Goal: Check status: Check status

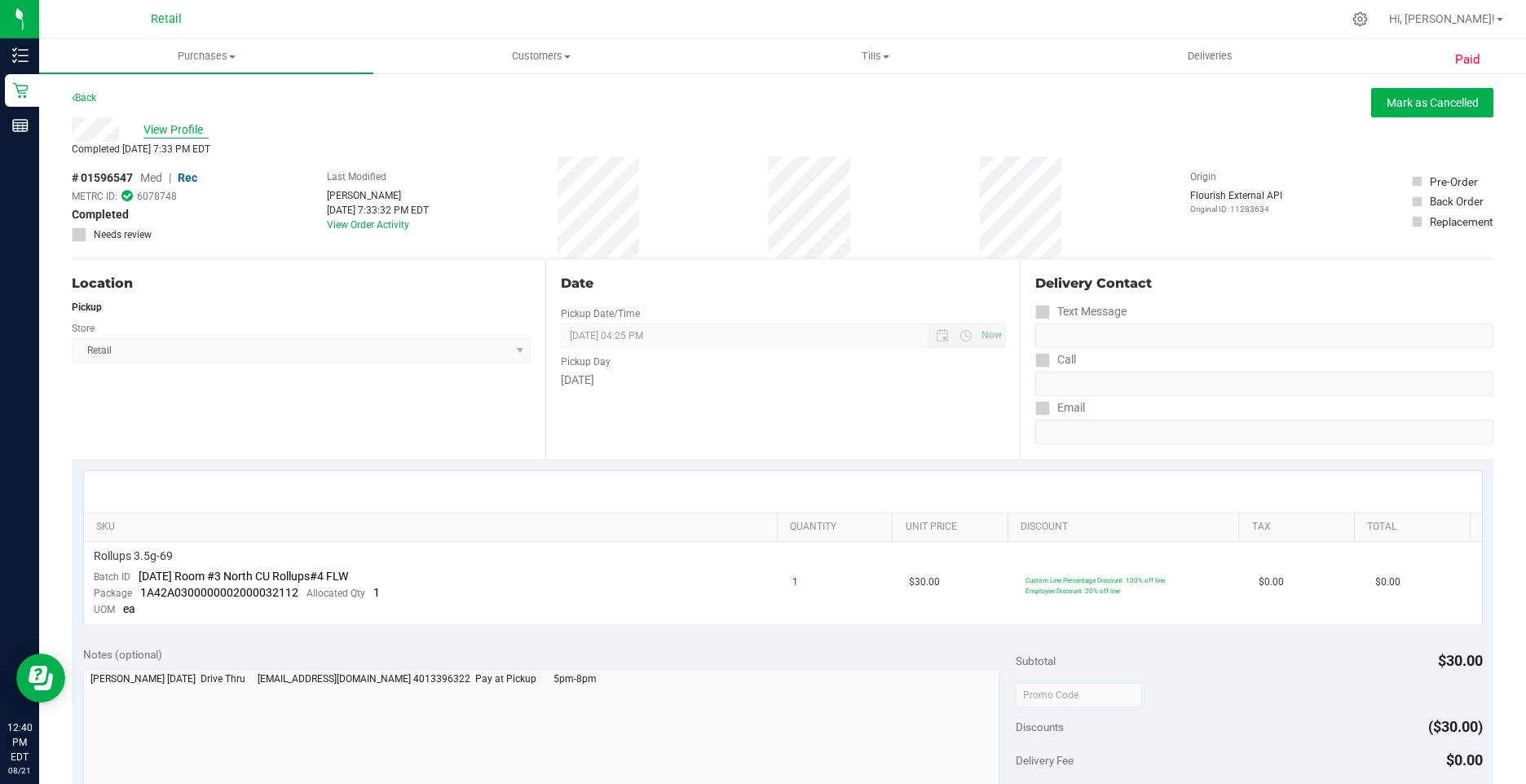
click at [204, 127] on span "View Profile" at bounding box center [176, 129] width 66 height 17
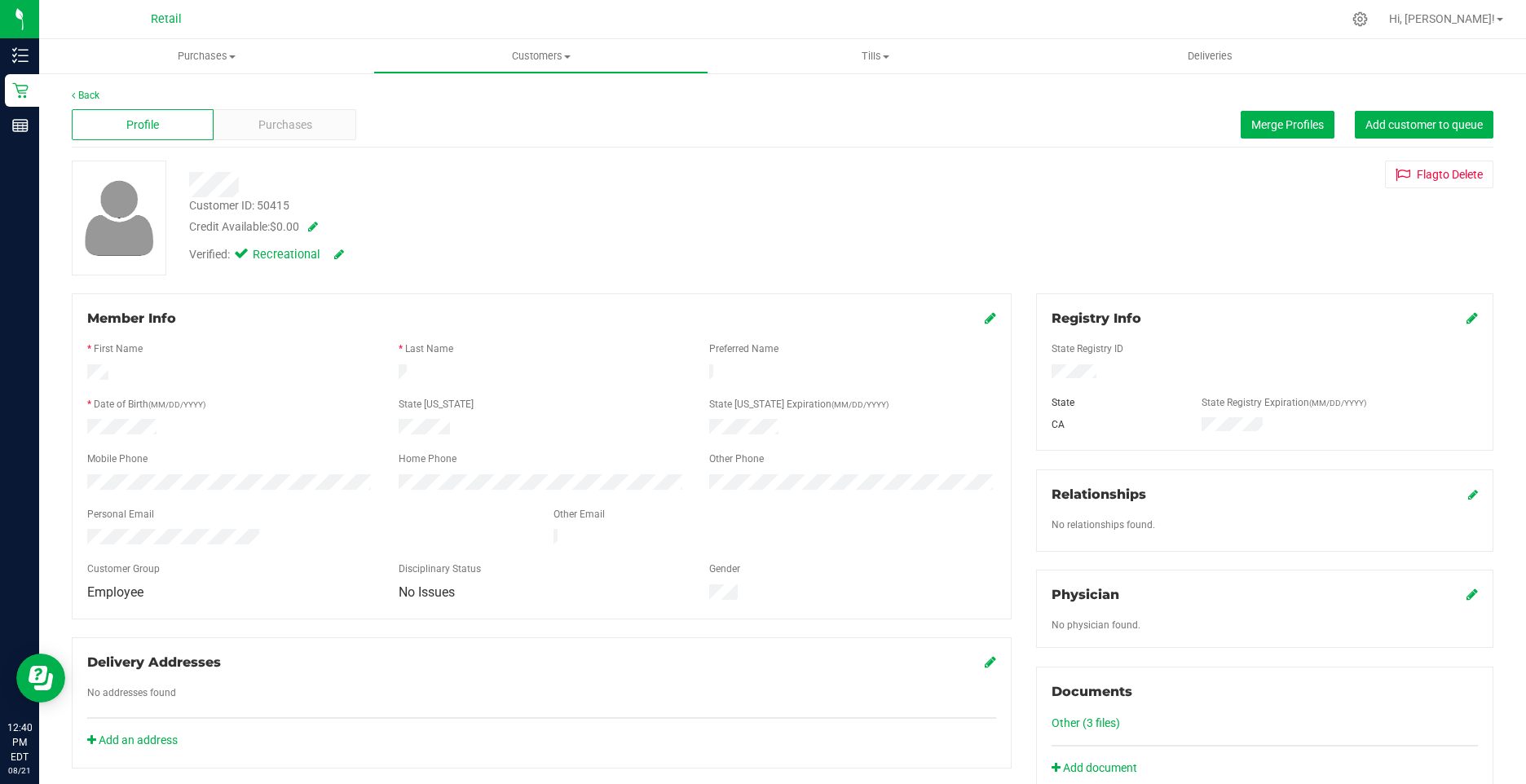
click at [967, 319] on div "Member Info" at bounding box center [542, 319] width 909 height 19
click at [985, 319] on icon at bounding box center [990, 318] width 12 height 13
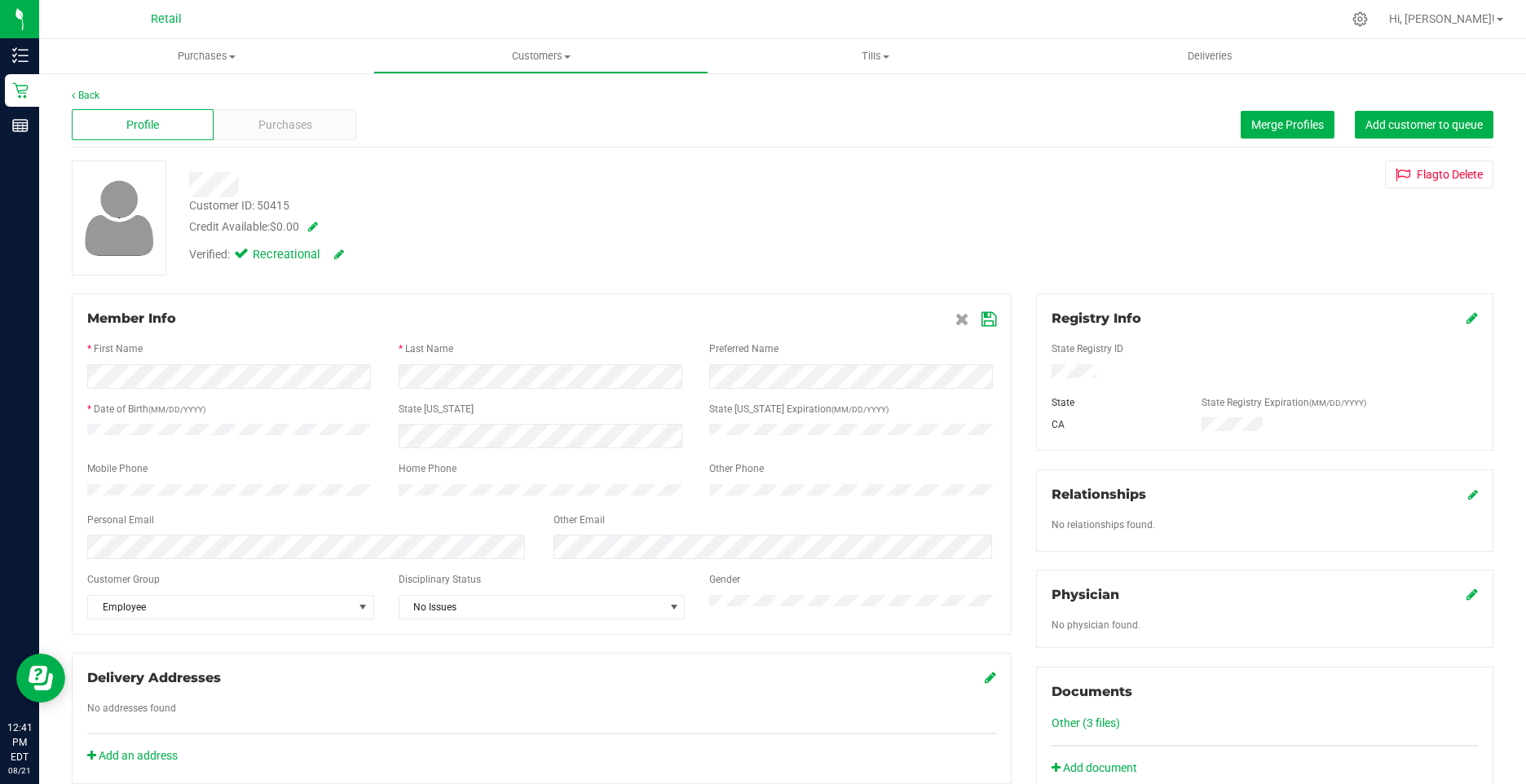
click at [982, 324] on icon at bounding box center [989, 319] width 15 height 13
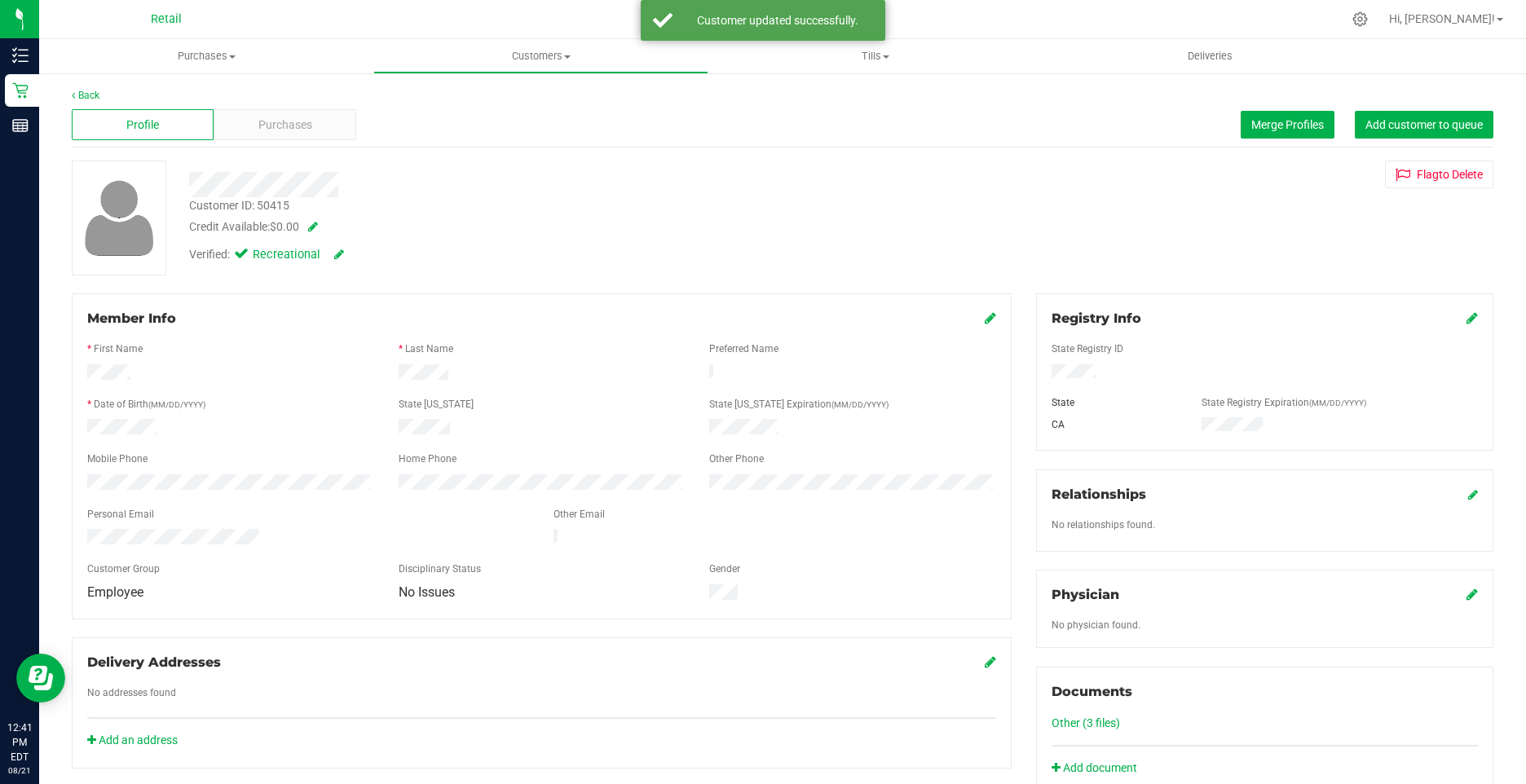
click at [782, 205] on div "Customer ID: 50415 Credit Available: $0.00" at bounding box center [538, 216] width 723 height 38
click at [284, 121] on span "Purchases" at bounding box center [285, 125] width 54 height 17
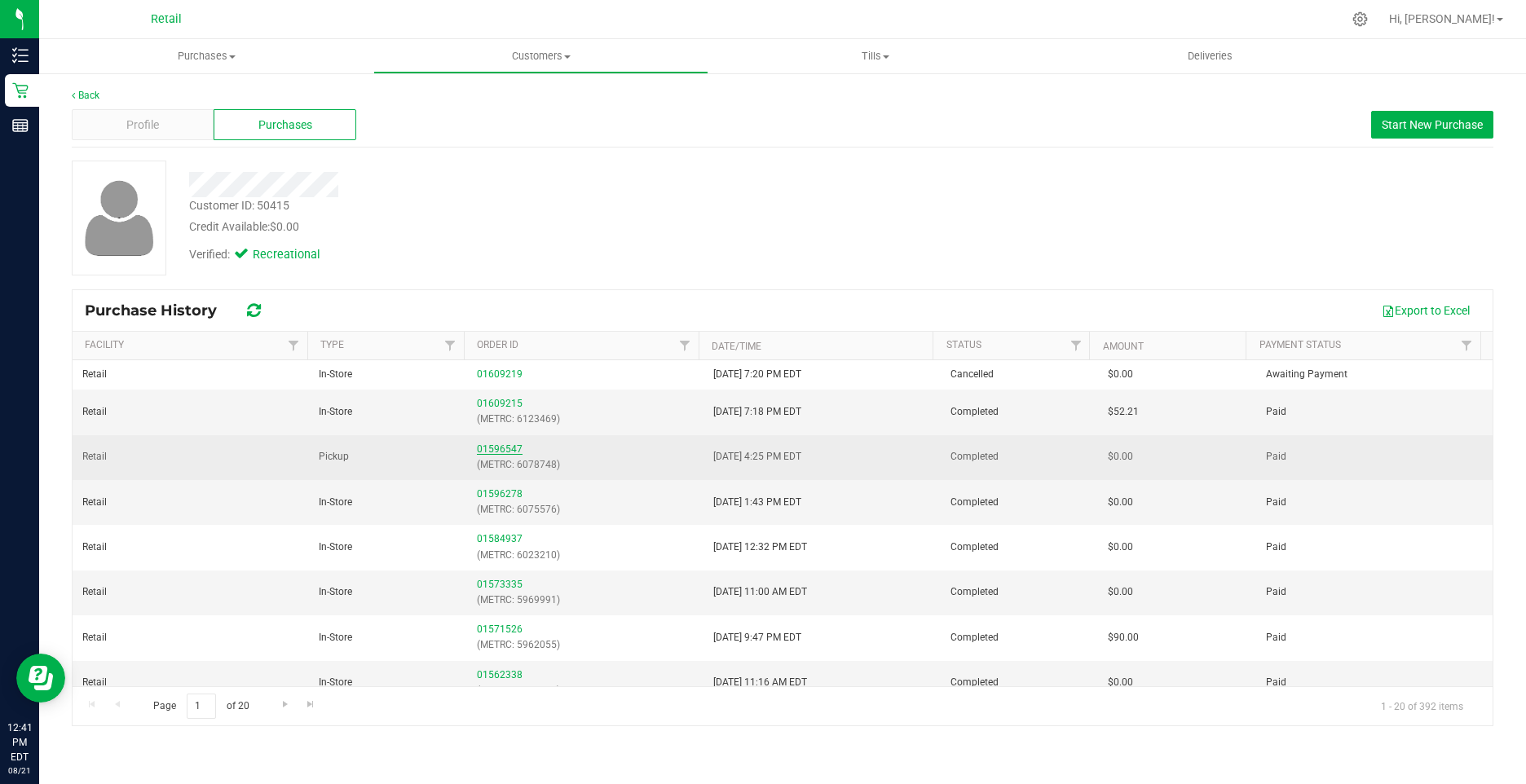
click at [492, 451] on link "01596547" at bounding box center [500, 449] width 46 height 12
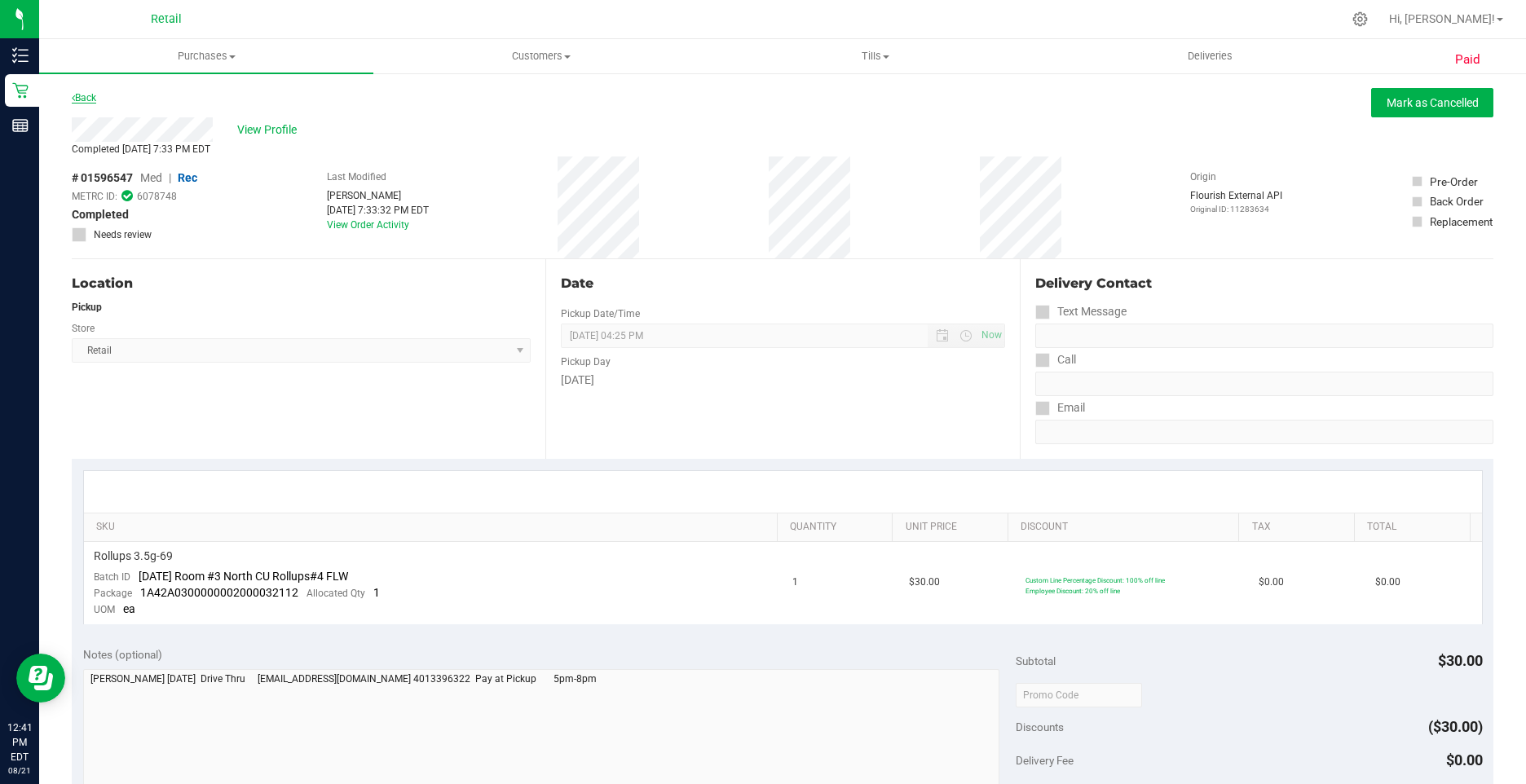
click at [92, 98] on link "Back" at bounding box center [84, 97] width 25 height 12
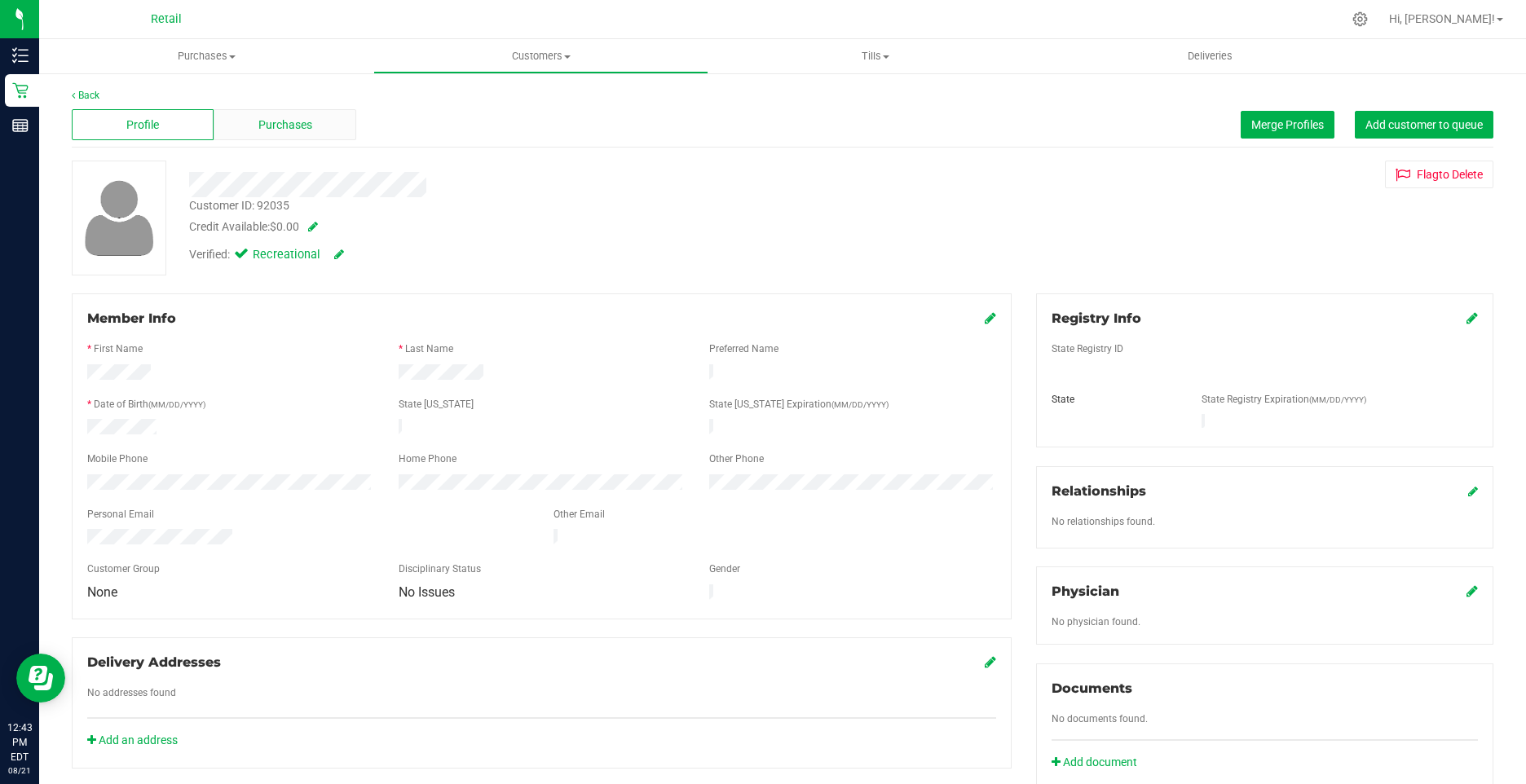
click at [281, 124] on span "Purchases" at bounding box center [285, 125] width 54 height 17
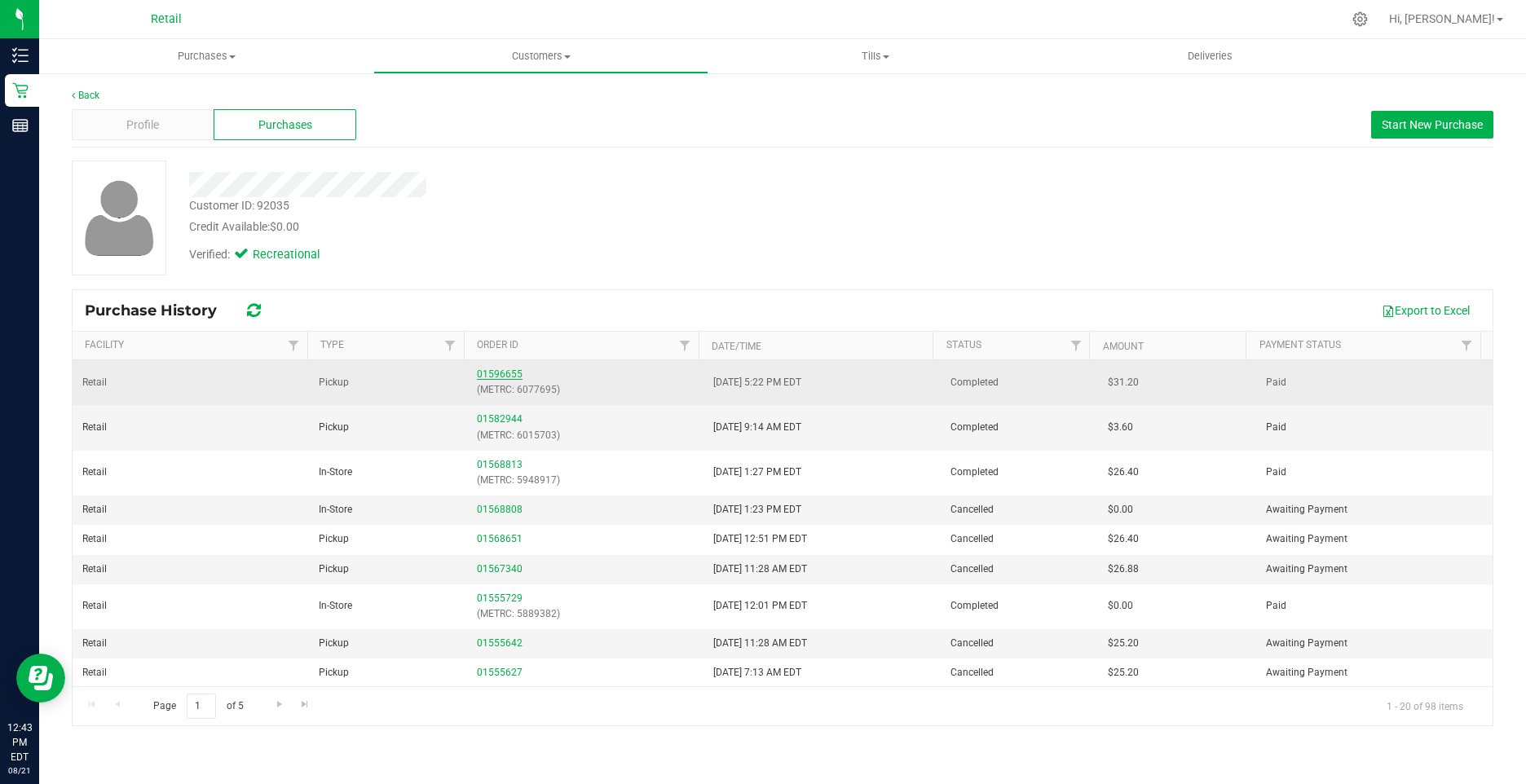
click at [488, 371] on link "01596655" at bounding box center [500, 373] width 46 height 12
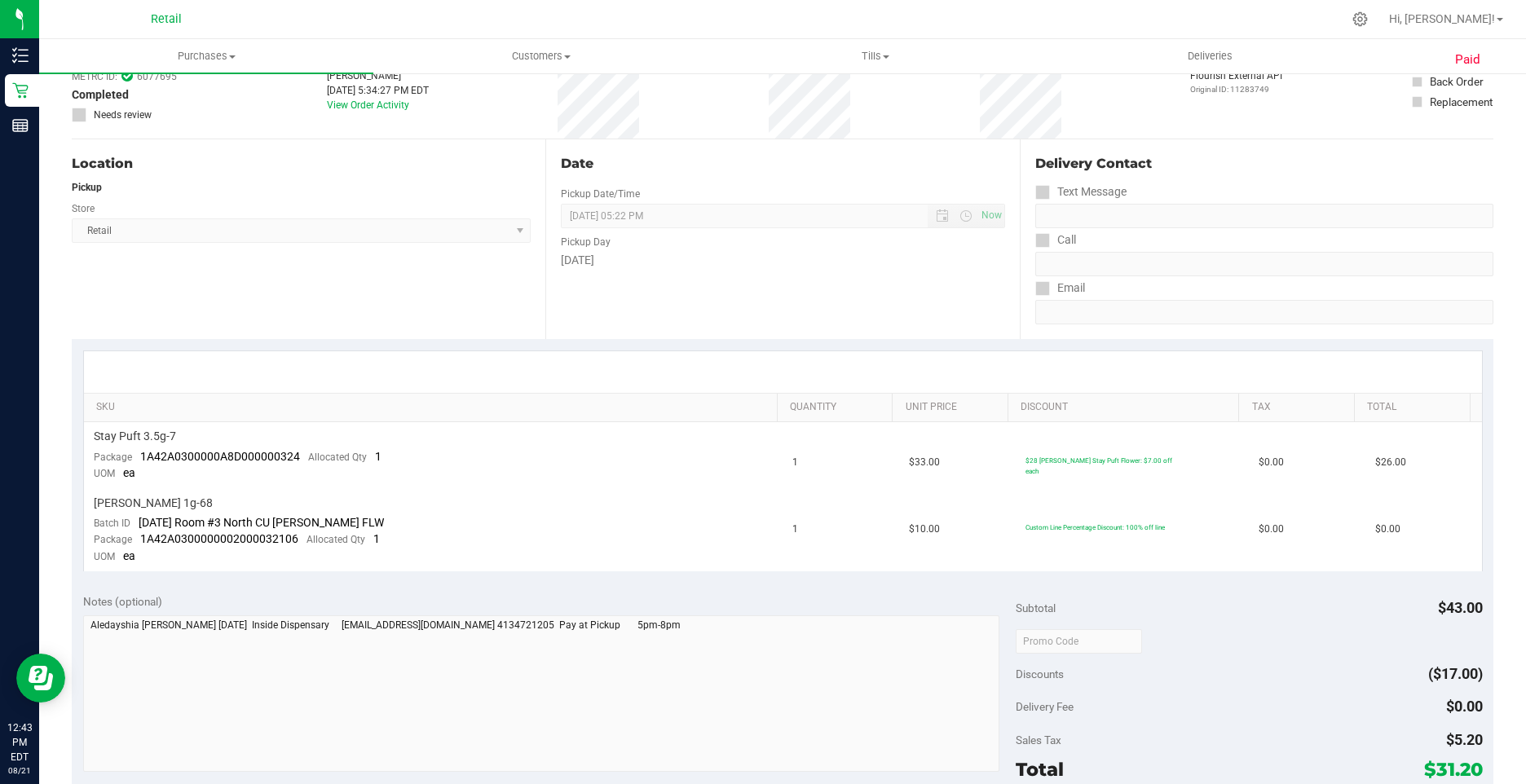
scroll to position [407, 0]
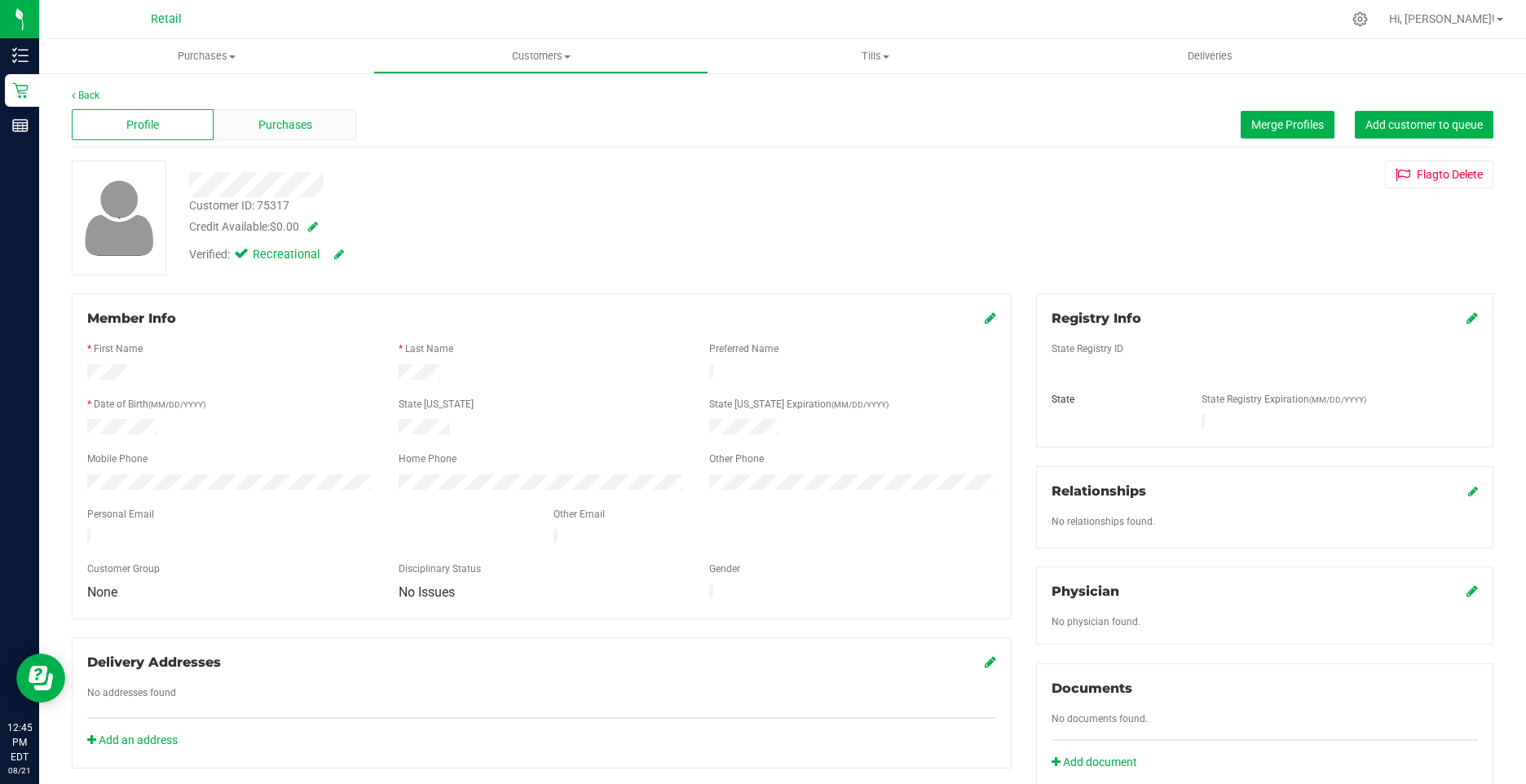
click at [315, 111] on div "Purchases" at bounding box center [284, 124] width 142 height 31
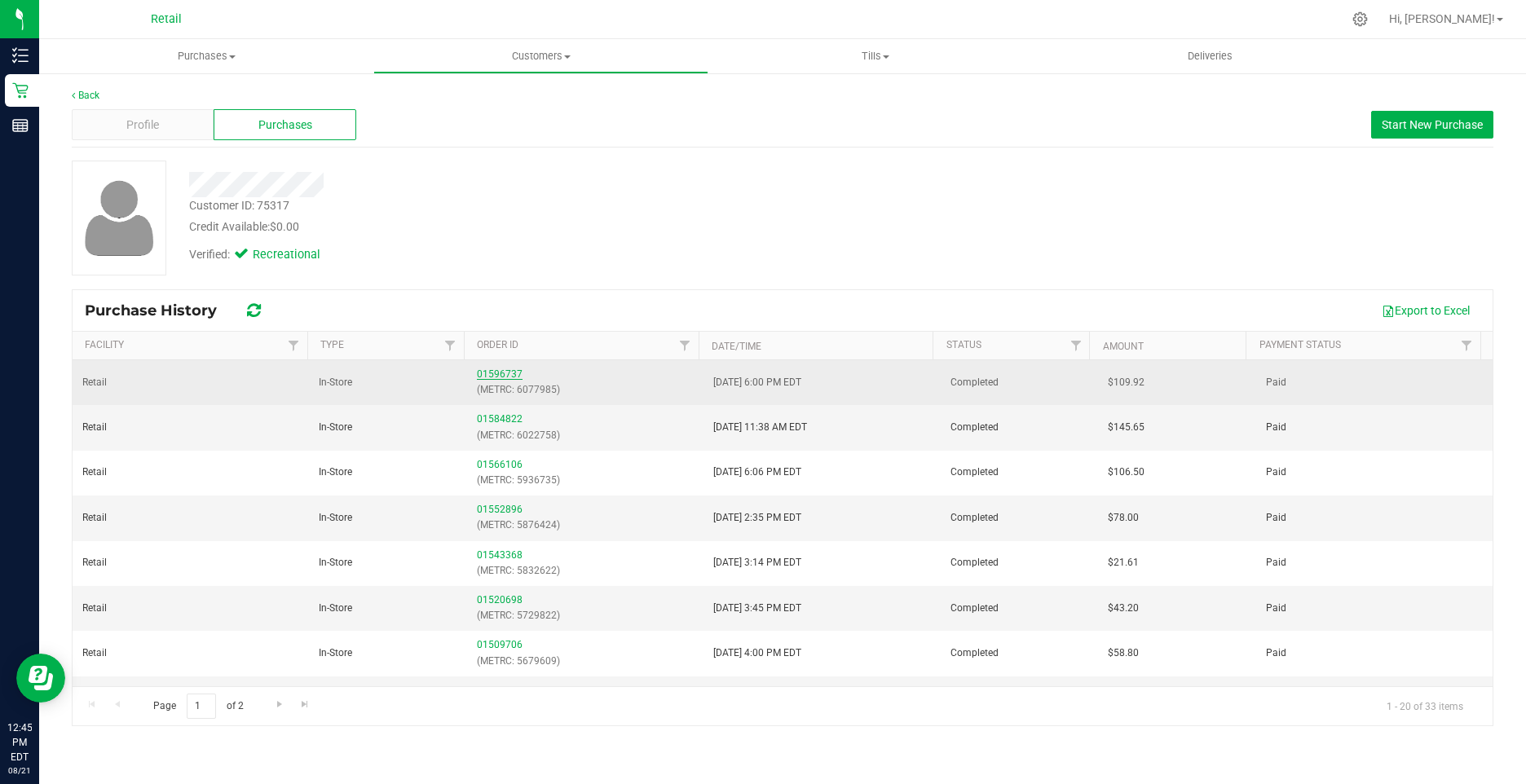
click at [500, 369] on link "01596737" at bounding box center [500, 373] width 46 height 12
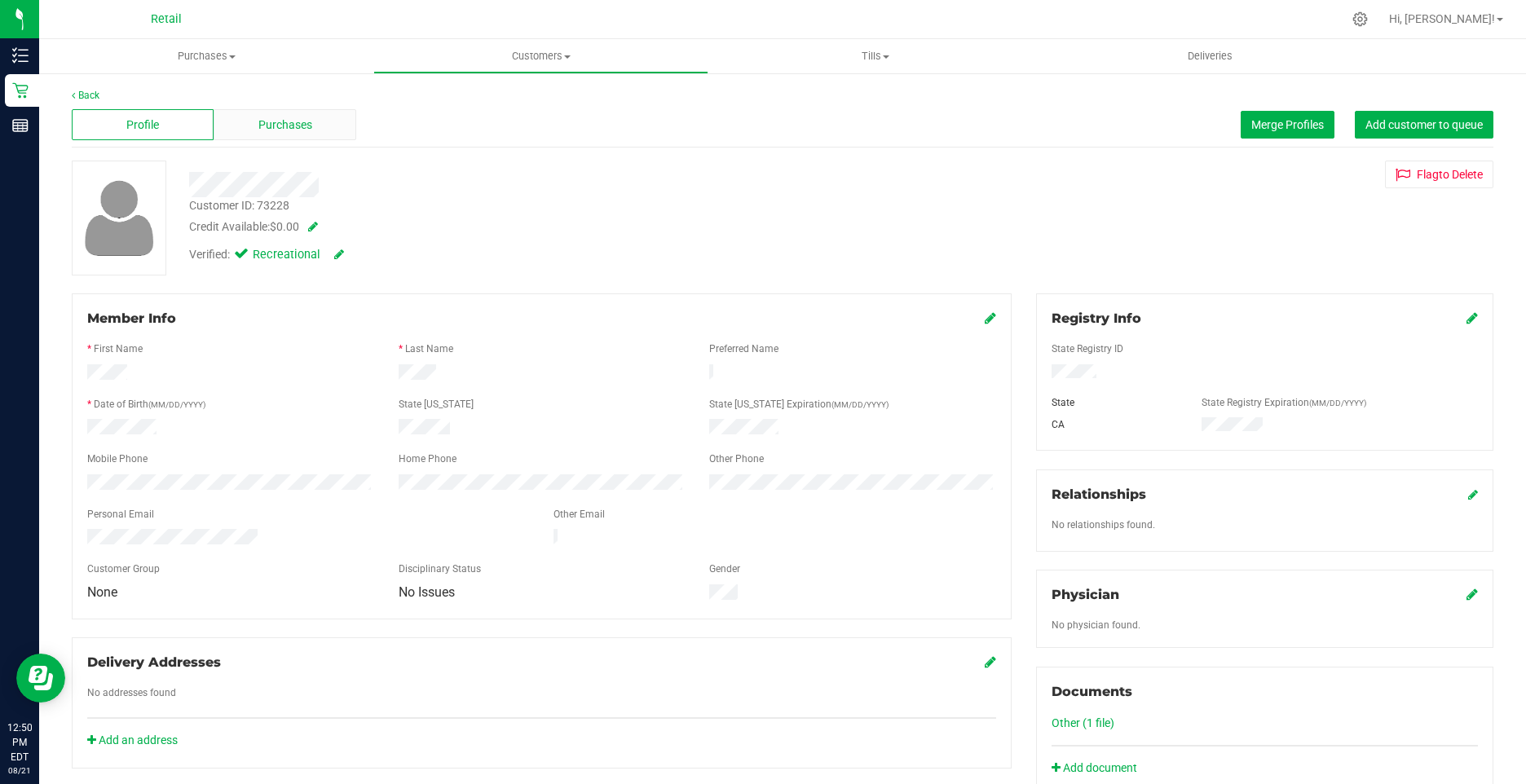
click at [280, 117] on span "Purchases" at bounding box center [285, 125] width 54 height 17
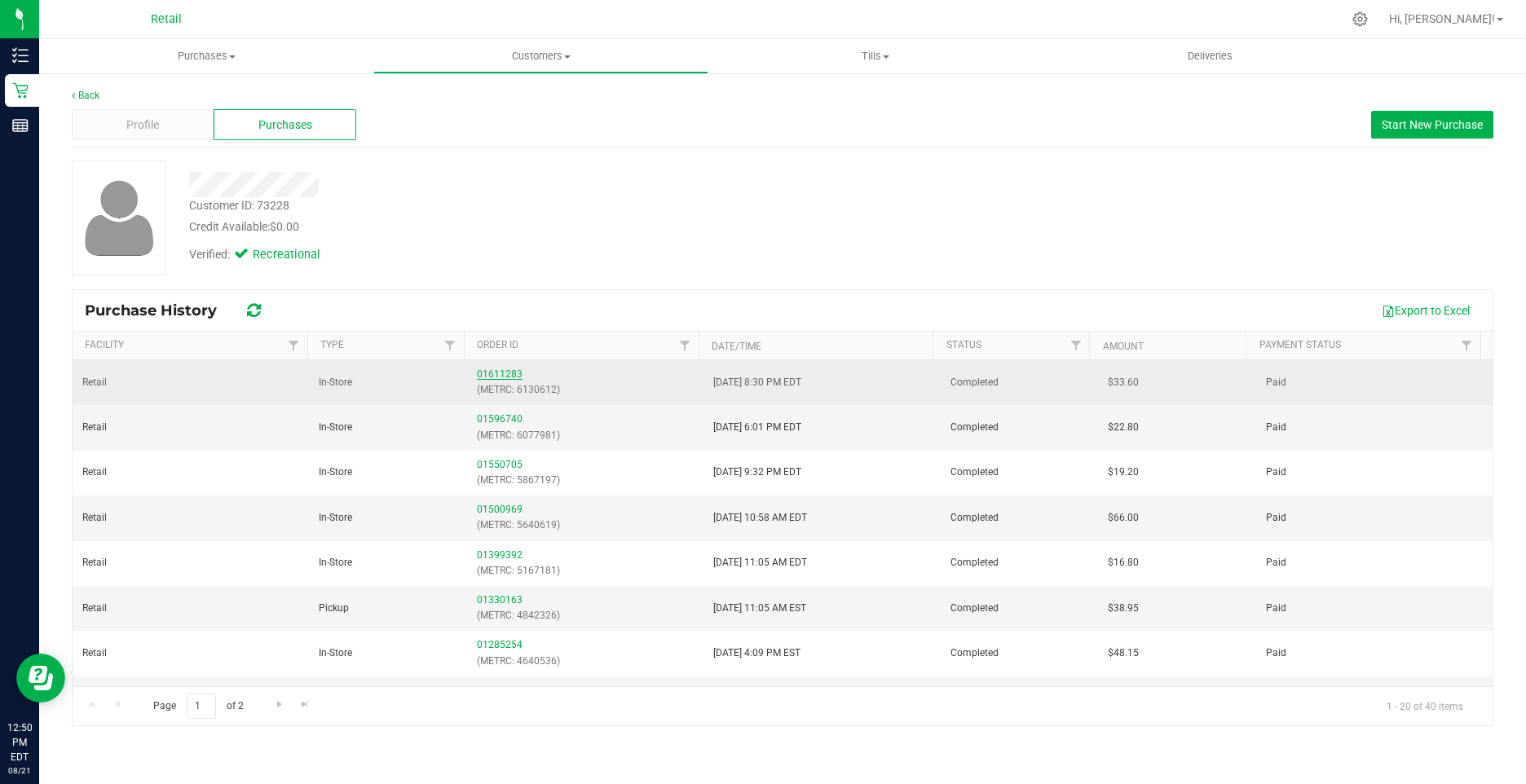
click at [481, 373] on link "01611283" at bounding box center [500, 373] width 46 height 12
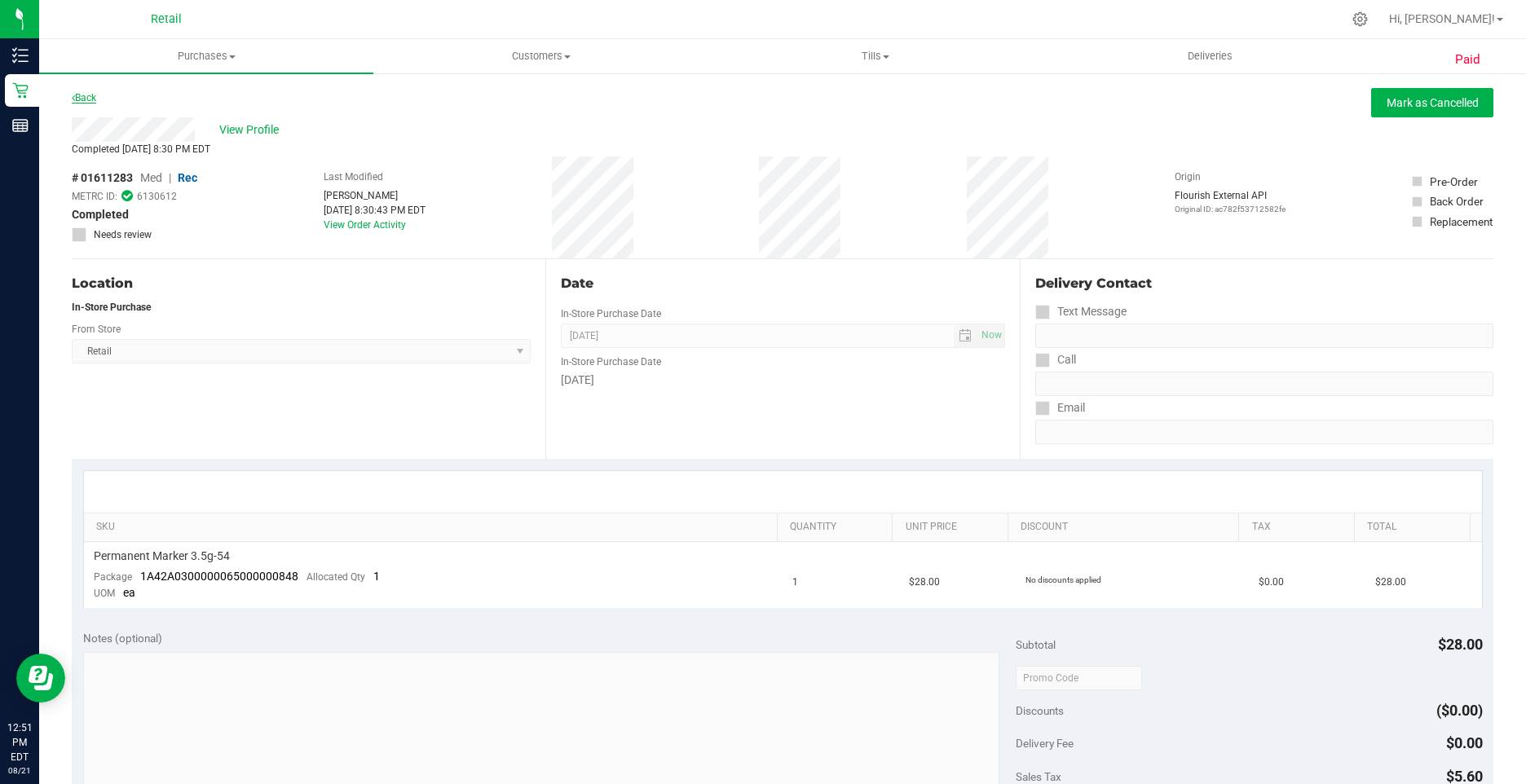
click at [86, 100] on link "Back" at bounding box center [84, 97] width 25 height 12
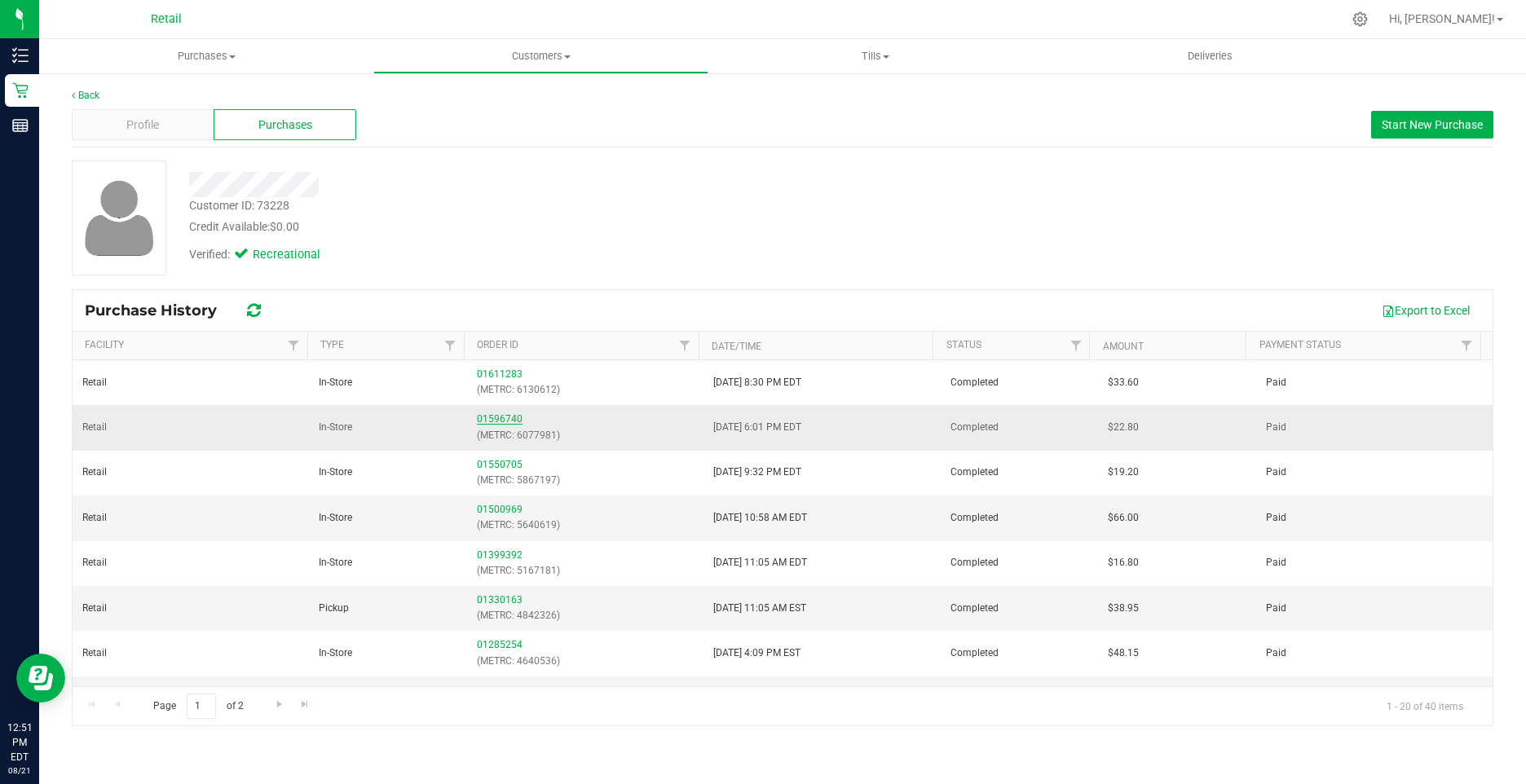
click at [493, 420] on link "01596740" at bounding box center [500, 419] width 46 height 12
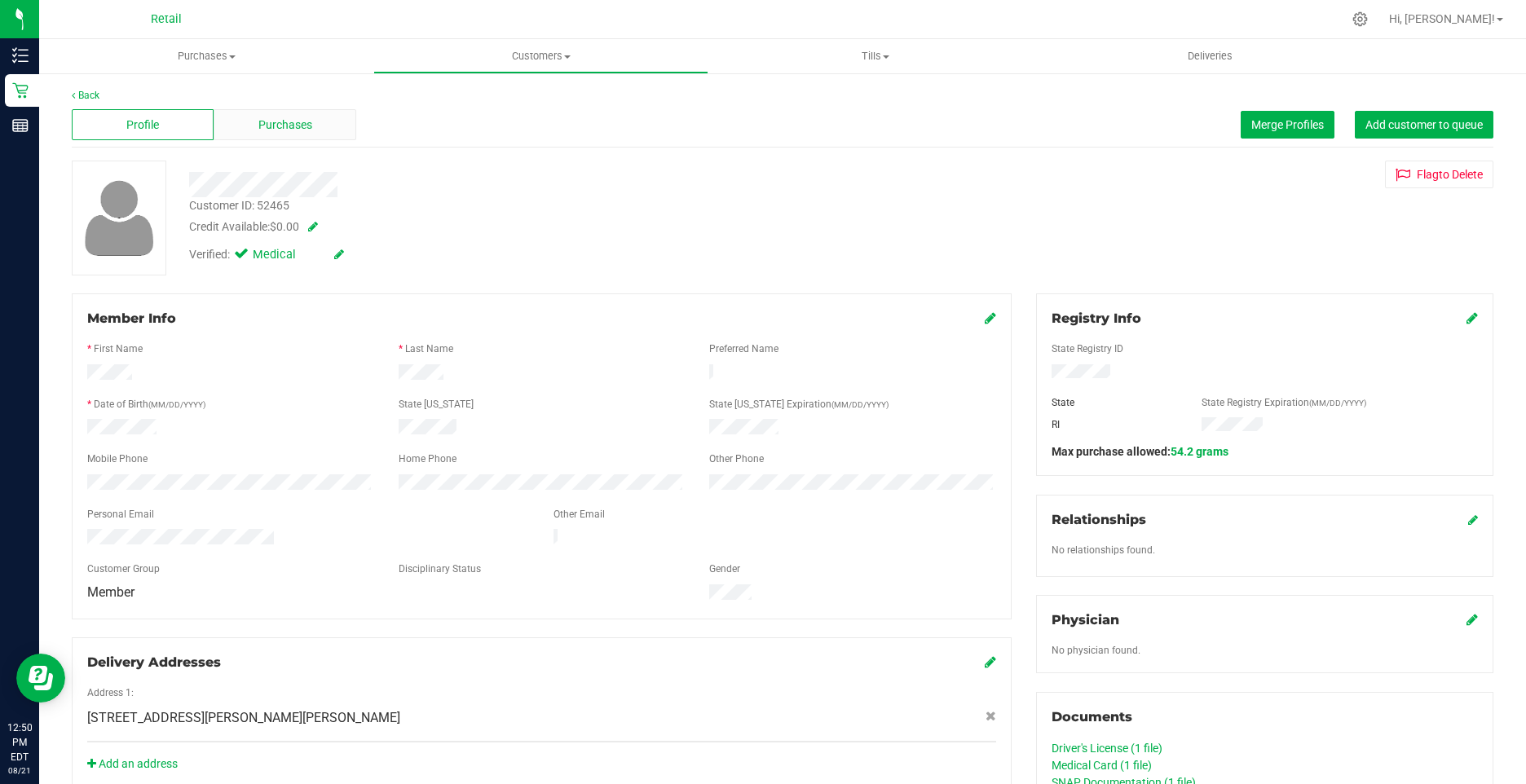
click at [278, 114] on div "Purchases" at bounding box center [284, 124] width 142 height 31
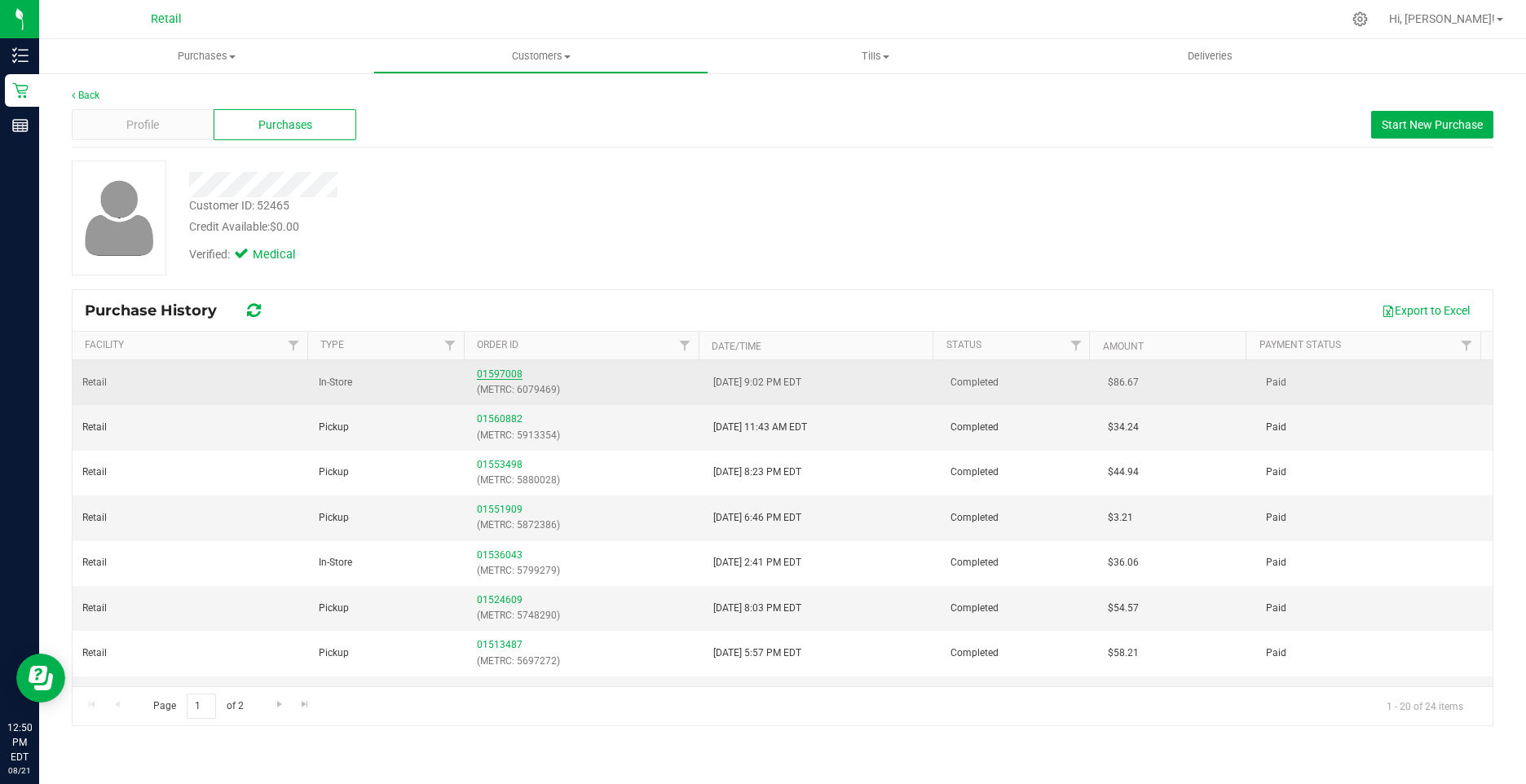
click at [477, 372] on div "01597008 (METRC: 6079469)" at bounding box center [585, 381] width 217 height 31
click at [484, 373] on link "01597008" at bounding box center [500, 373] width 46 height 12
